Goal: Transaction & Acquisition: Obtain resource

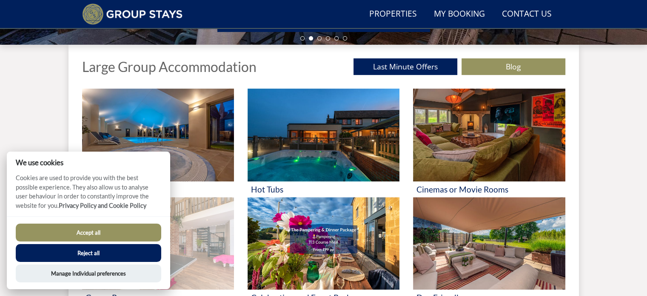
scroll to position [278, 0]
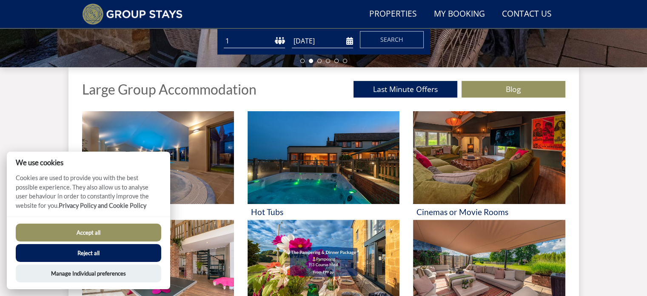
drag, startPoint x: 111, startPoint y: 227, endPoint x: 116, endPoint y: 226, distance: 5.2
click at [111, 227] on button "Accept all" at bounding box center [88, 232] width 145 height 18
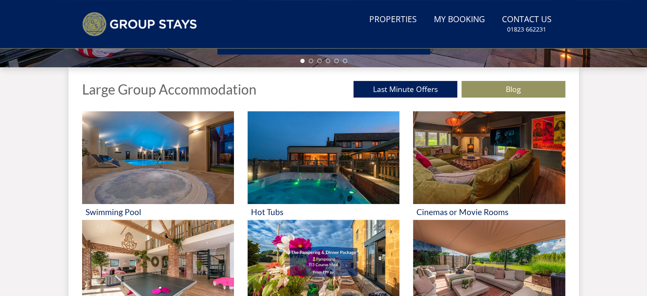
click at [154, 157] on img at bounding box center [158, 157] width 152 height 93
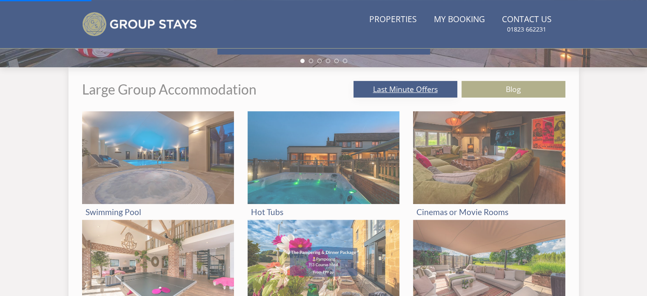
click at [396, 88] on link "Last Minute Offers" at bounding box center [405, 89] width 104 height 17
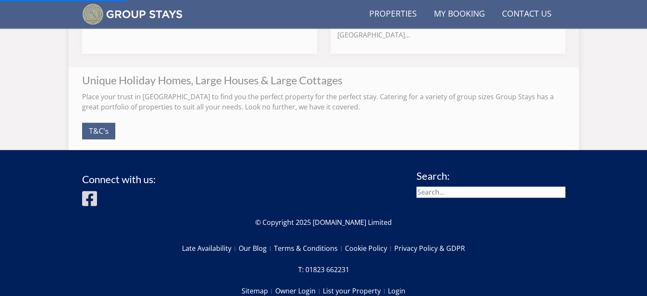
scroll to position [906, 0]
